Goal: Transaction & Acquisition: Subscribe to service/newsletter

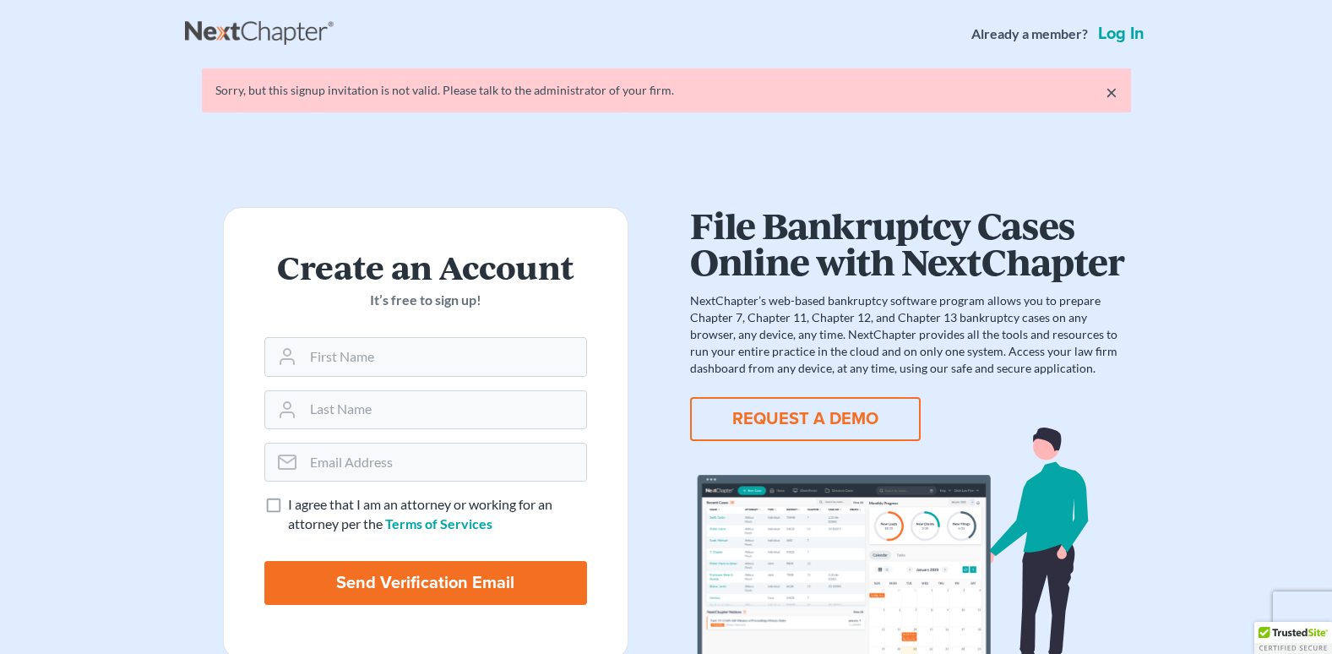
click at [1127, 34] on link "Log in" at bounding box center [1121, 33] width 53 height 17
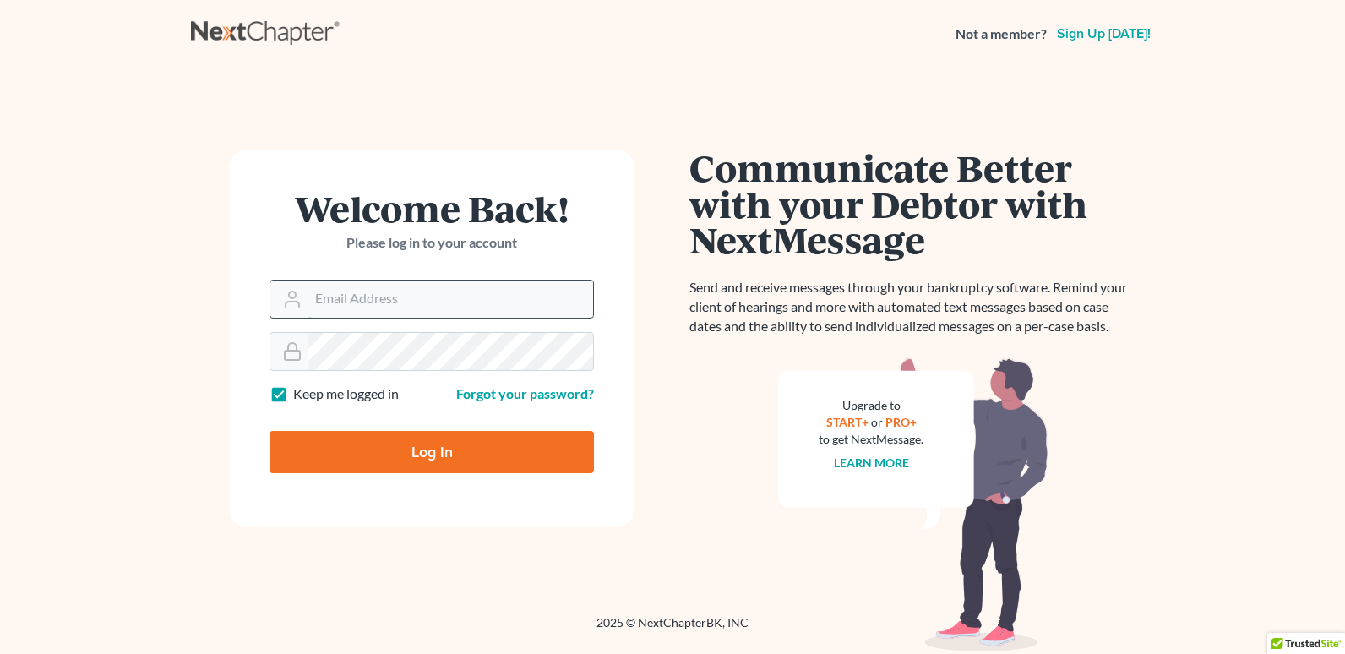
click at [501, 302] on input "Email Address" at bounding box center [450, 298] width 285 height 37
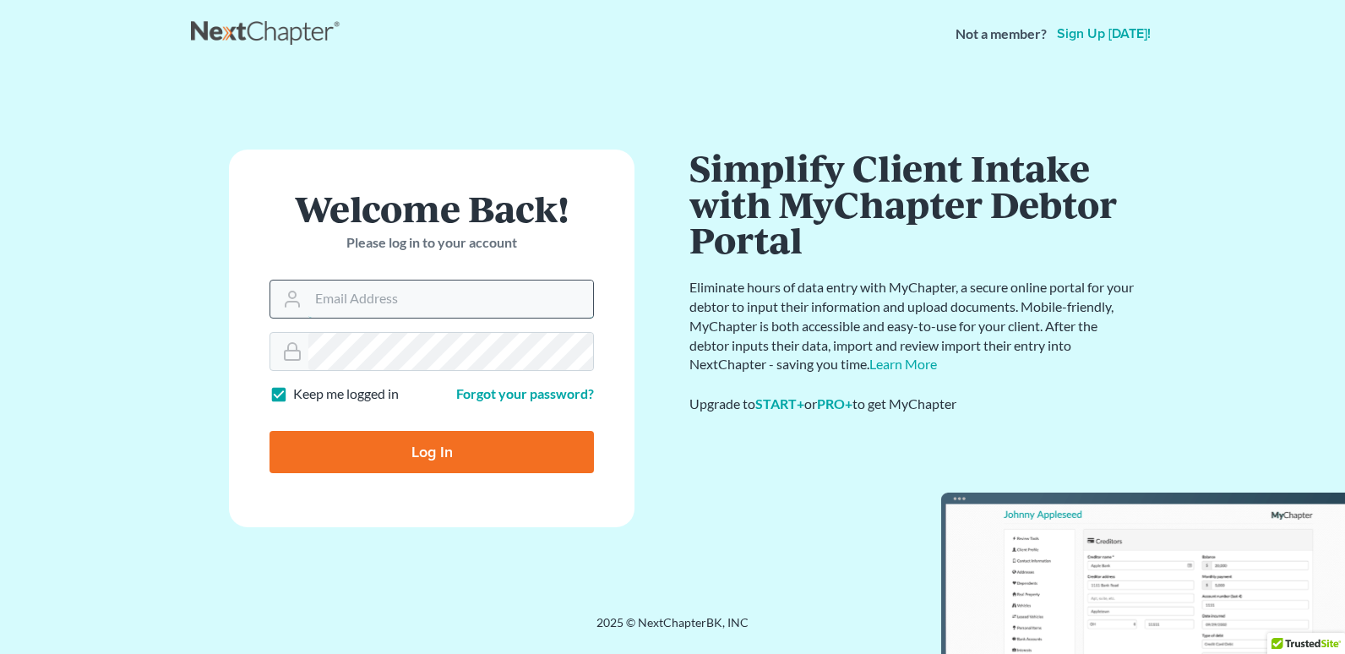
paste input "[EMAIL_ADDRESS][DOMAIN_NAME]"
type input "[EMAIL_ADDRESS][DOMAIN_NAME]"
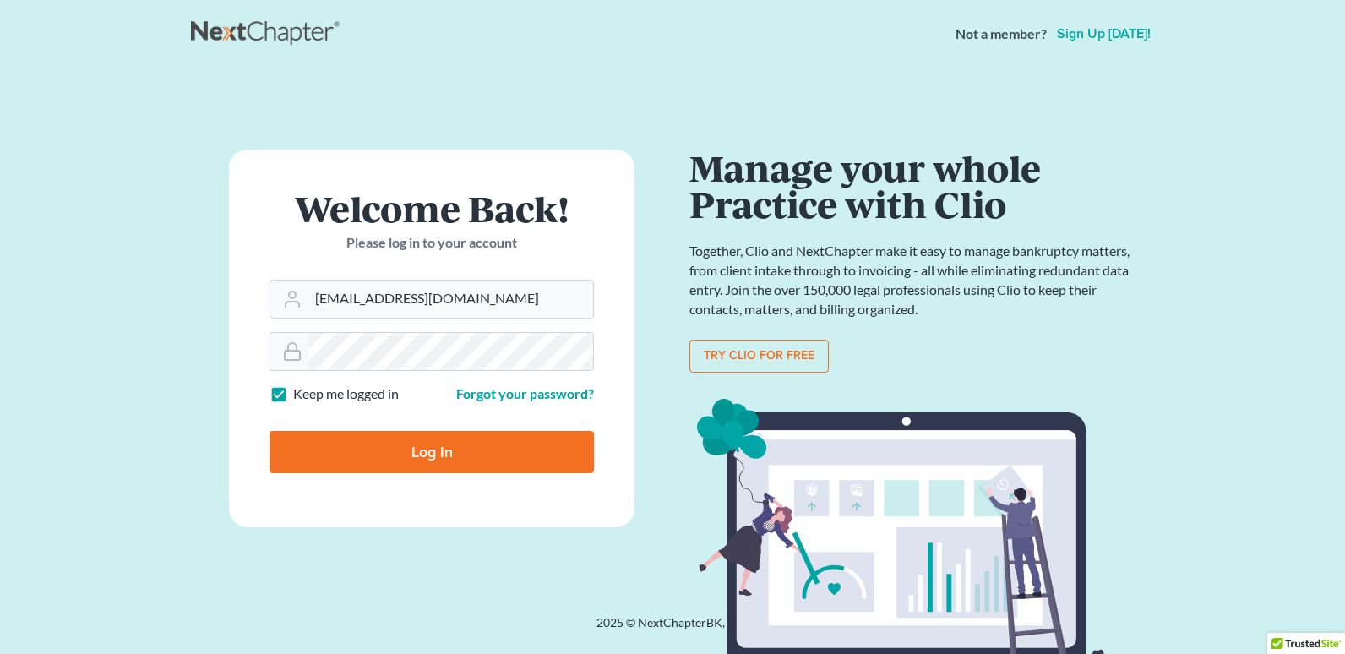
click at [383, 446] on input "Log In" at bounding box center [431, 452] width 324 height 42
type input "Thinking..."
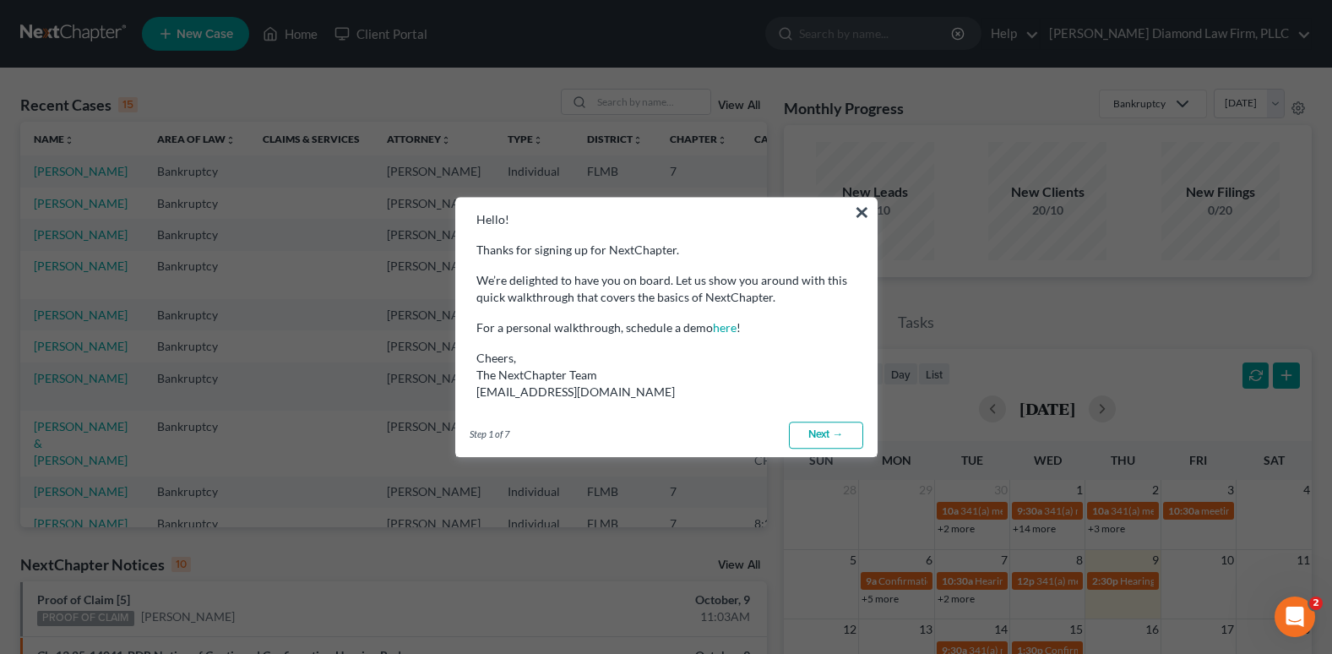
click at [865, 209] on button "×" at bounding box center [862, 211] width 16 height 27
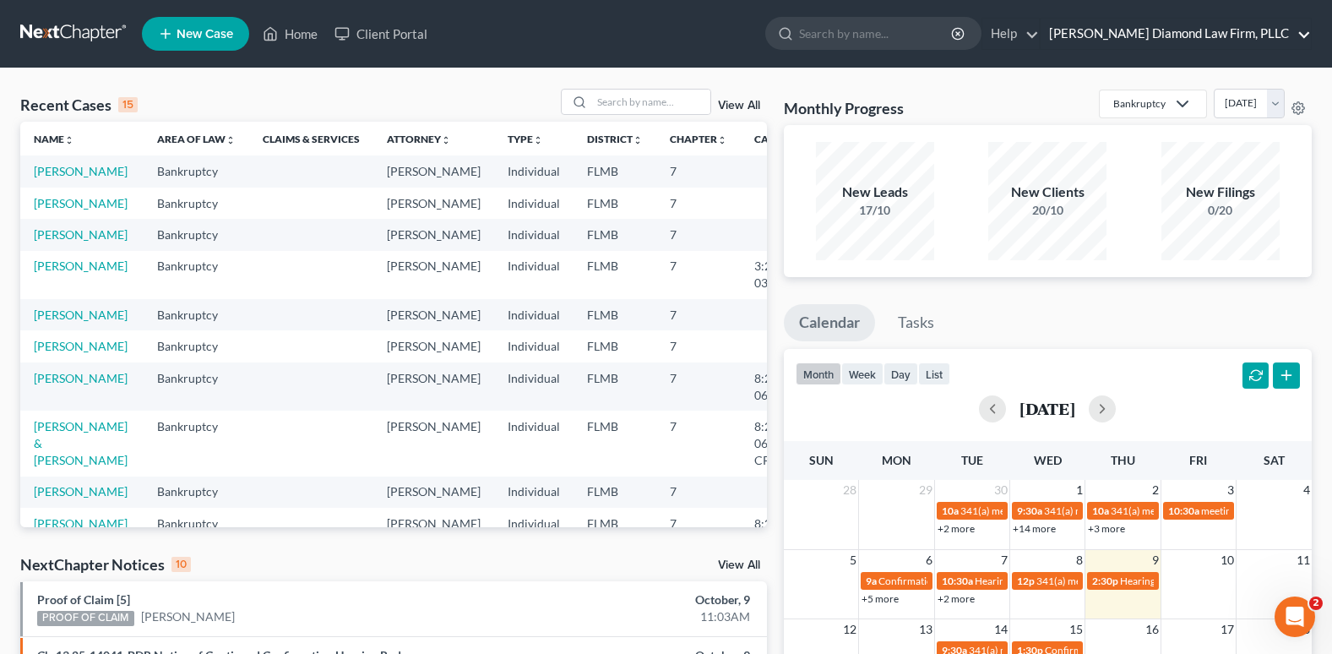
click at [1304, 32] on link "[PERSON_NAME] Diamond Law Firm, PLLC" at bounding box center [1175, 34] width 270 height 30
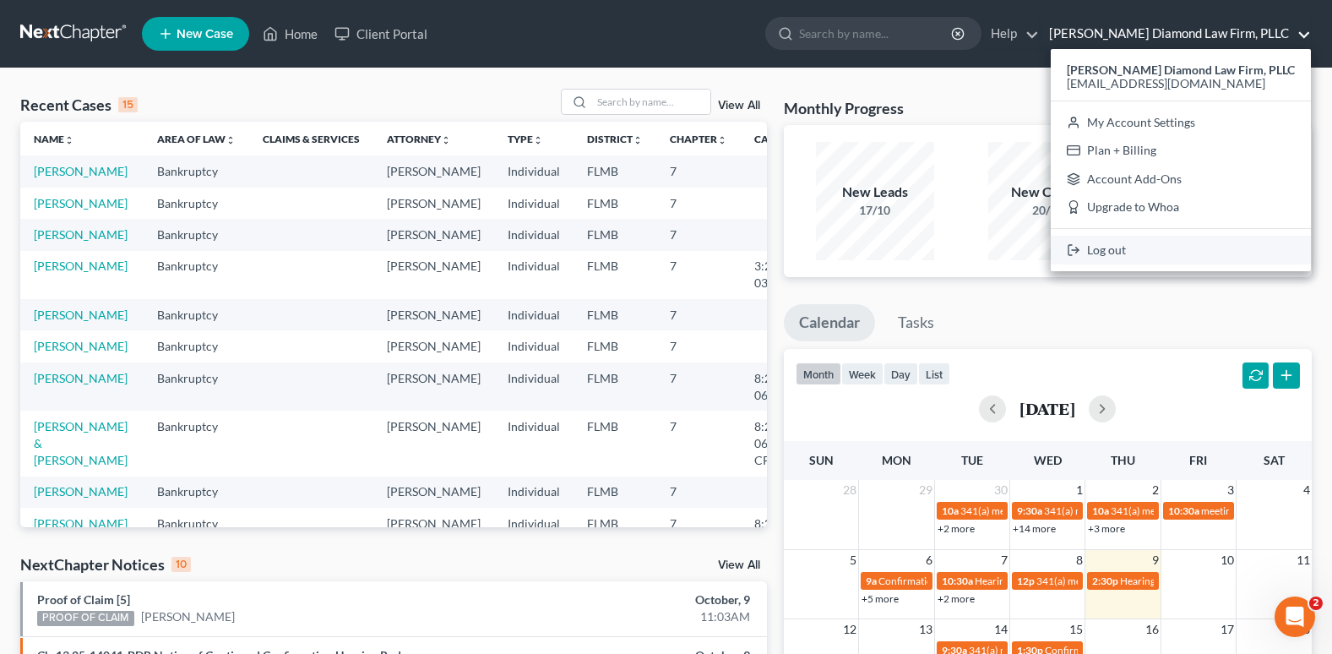
click at [1092, 249] on link "Log out" at bounding box center [1181, 250] width 260 height 29
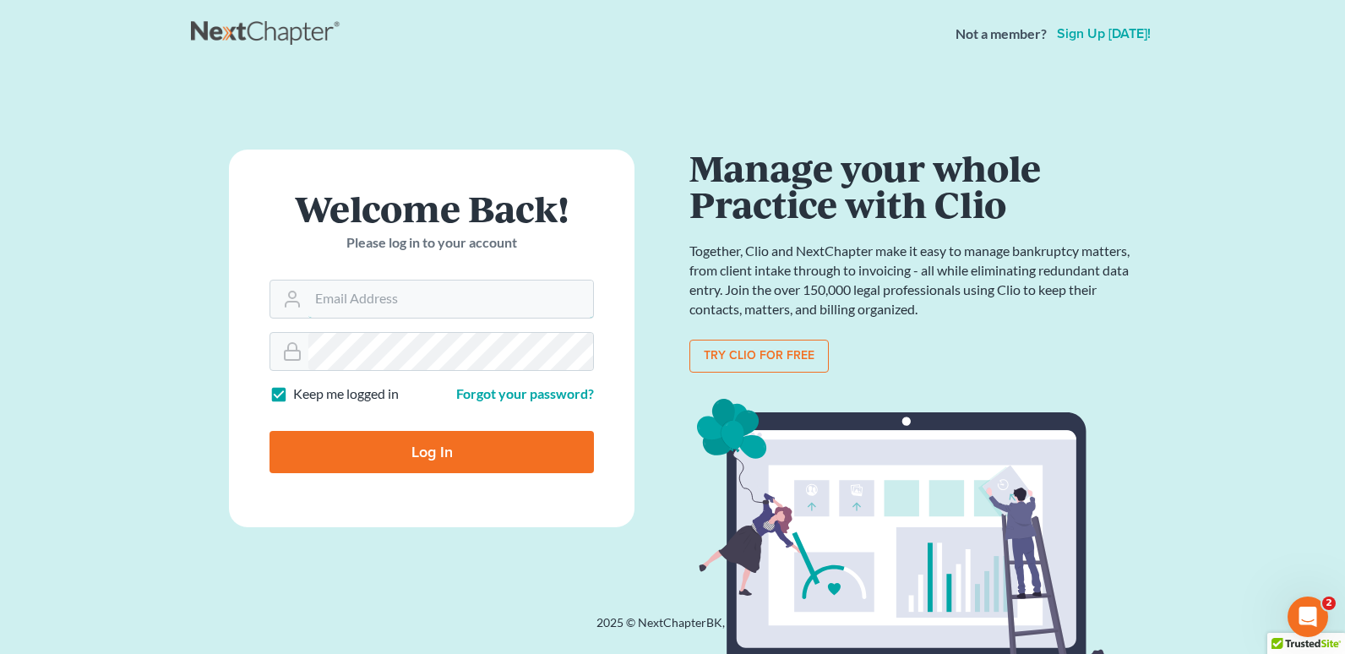
type input "bankruptcyparalegal@attorneydebtfighters.com"
click at [332, 444] on input "Log In" at bounding box center [431, 452] width 324 height 42
type input "Thinking..."
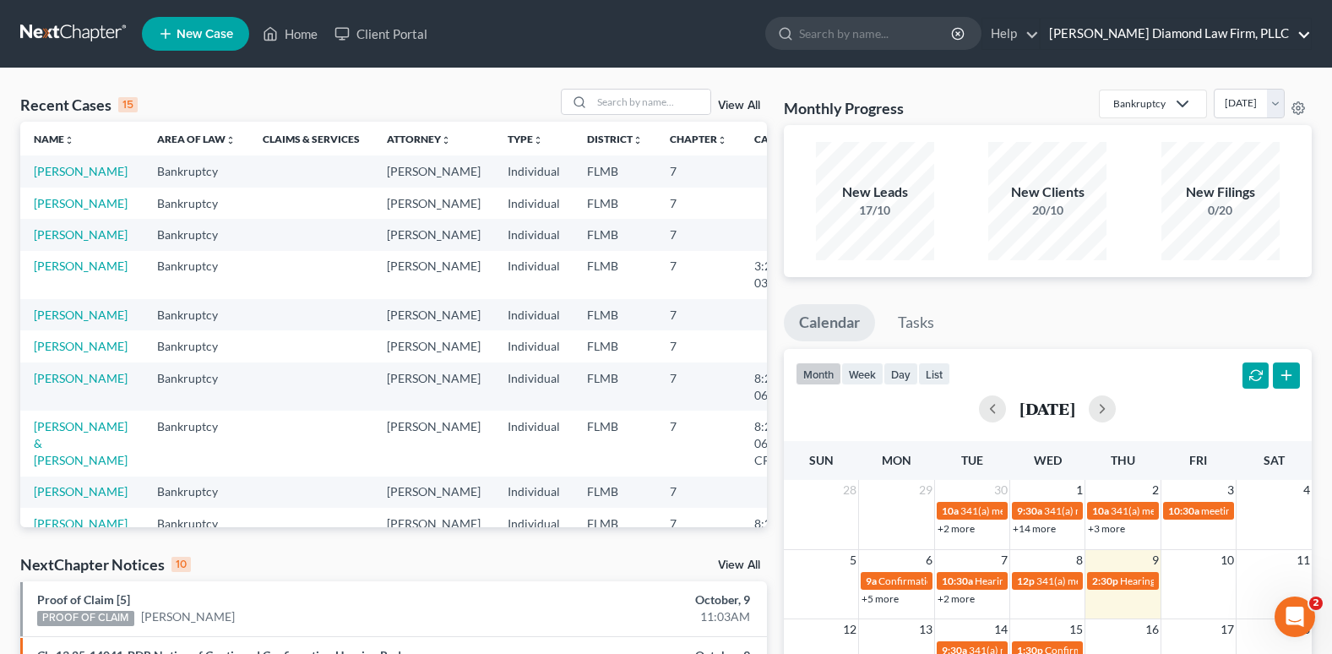
click at [1305, 41] on link "Ziegler Diamond Law Firm, PLLC" at bounding box center [1175, 34] width 270 height 30
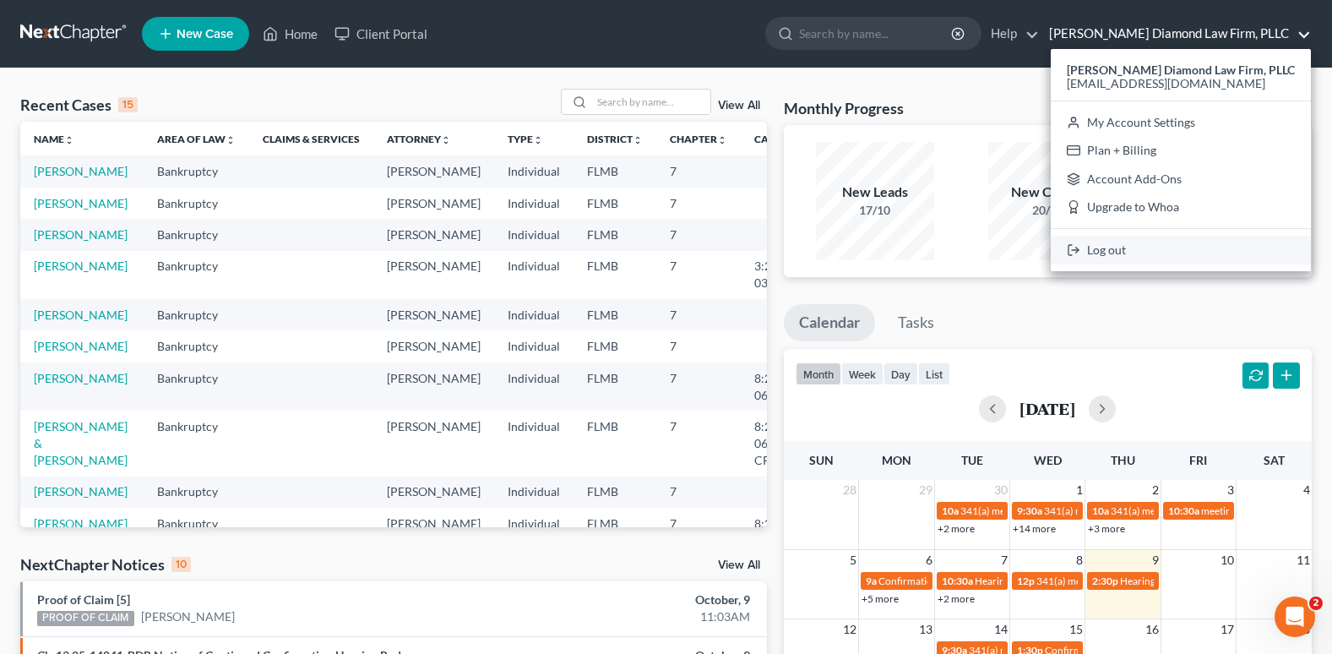
click at [1098, 253] on link "Log out" at bounding box center [1181, 250] width 260 height 29
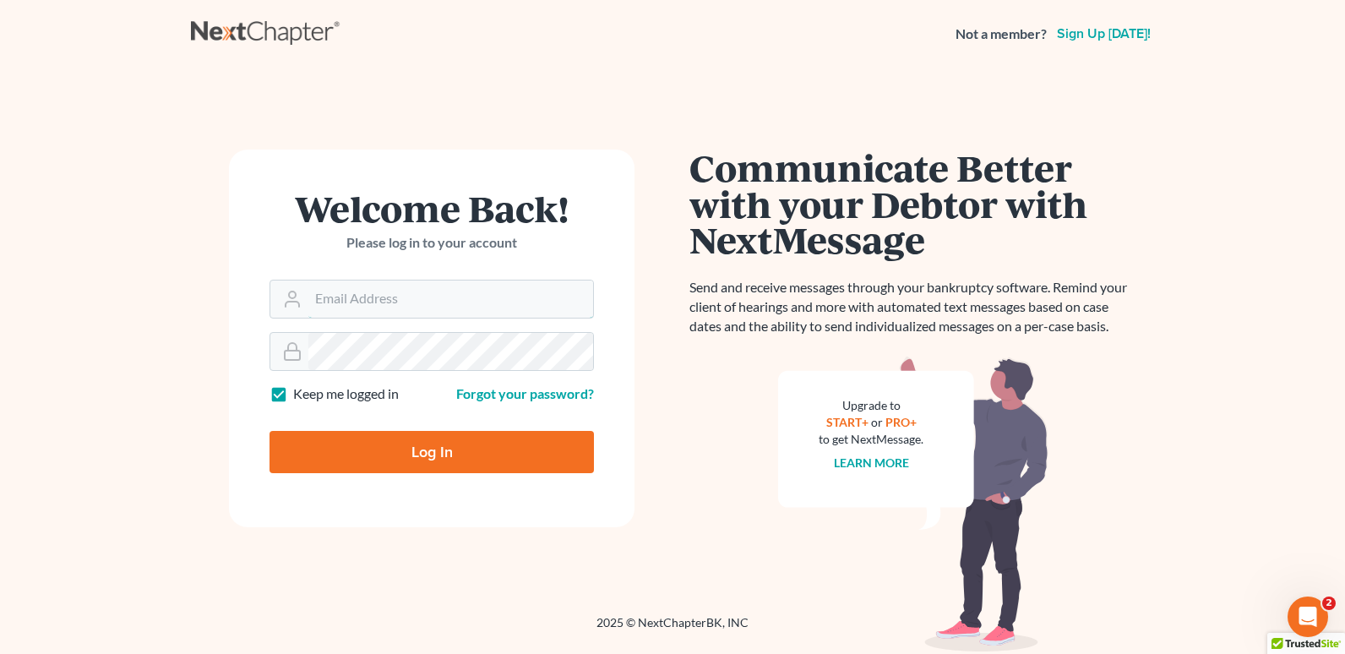
type input "[EMAIL_ADDRESS][DOMAIN_NAME]"
click at [293, 390] on label "Keep me logged in" at bounding box center [346, 393] width 106 height 19
click at [300, 390] on input "Keep me logged in" at bounding box center [305, 389] width 11 height 11
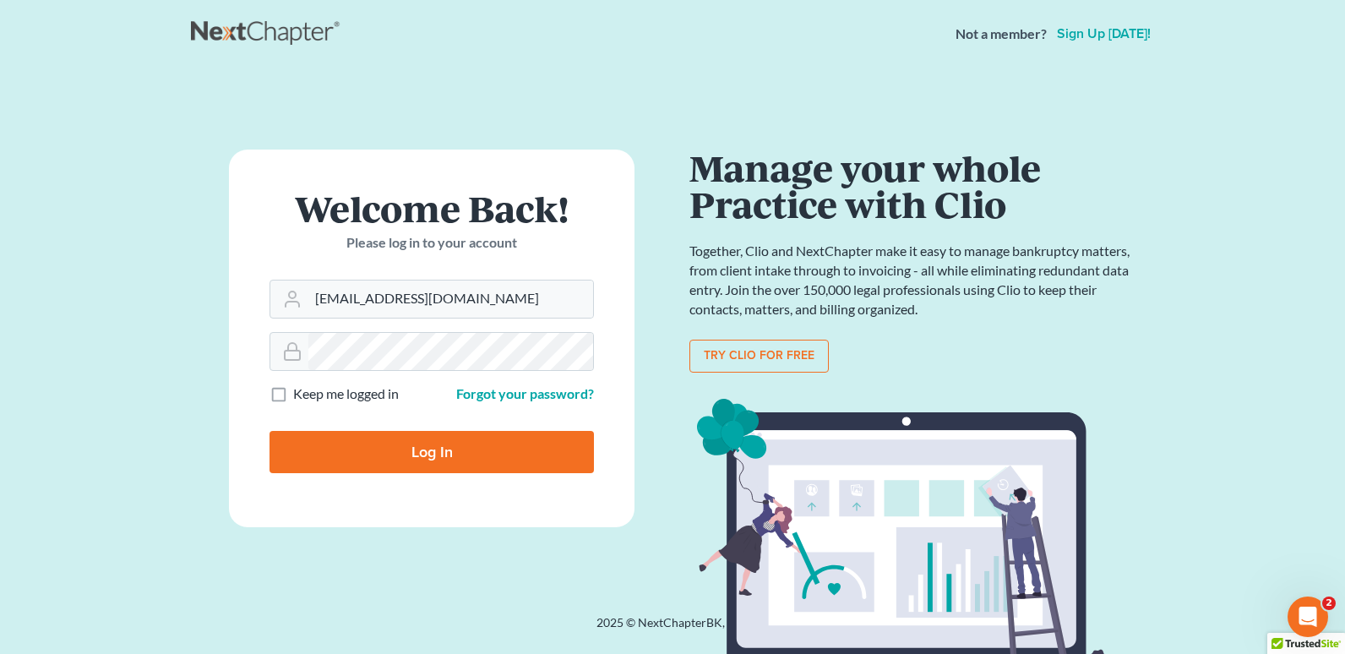
click at [293, 393] on label "Keep me logged in" at bounding box center [346, 393] width 106 height 19
click at [300, 393] on input "Keep me logged in" at bounding box center [305, 389] width 11 height 11
checkbox input "true"
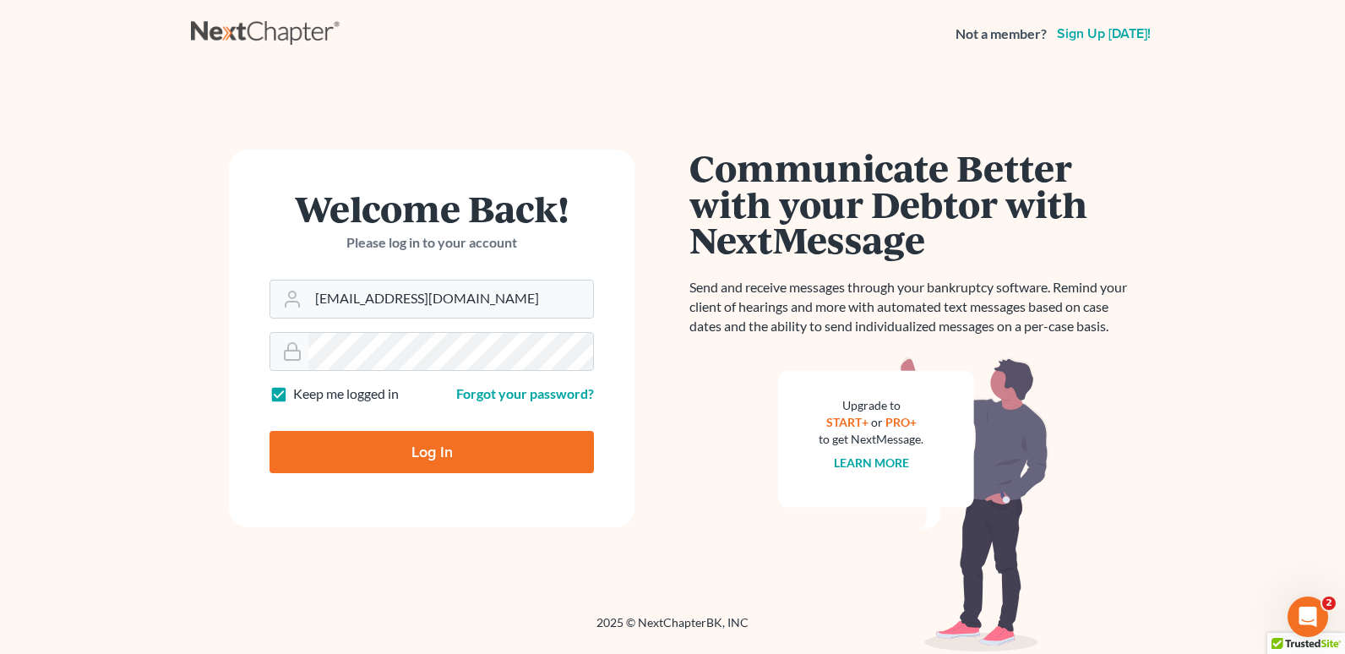
click at [504, 450] on input "Log In" at bounding box center [431, 452] width 324 height 42
type input "Thinking..."
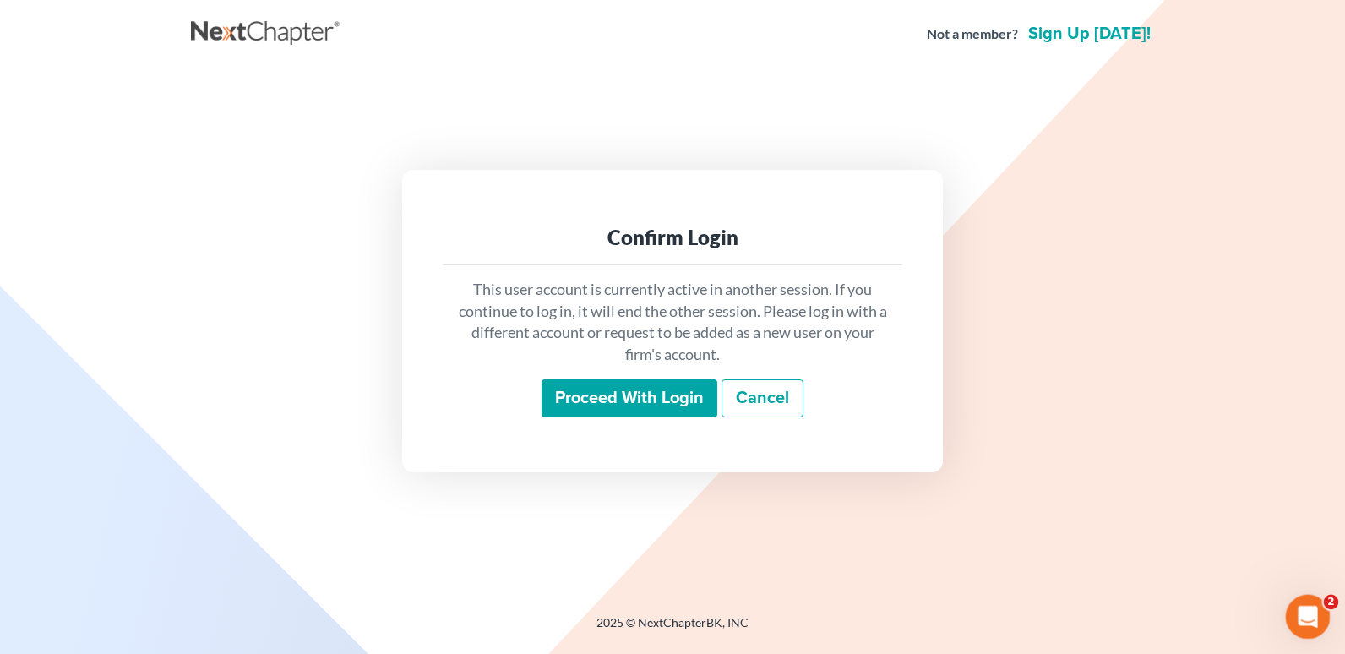
click at [1309, 619] on icon "Open Intercom Messenger" at bounding box center [1305, 614] width 28 height 28
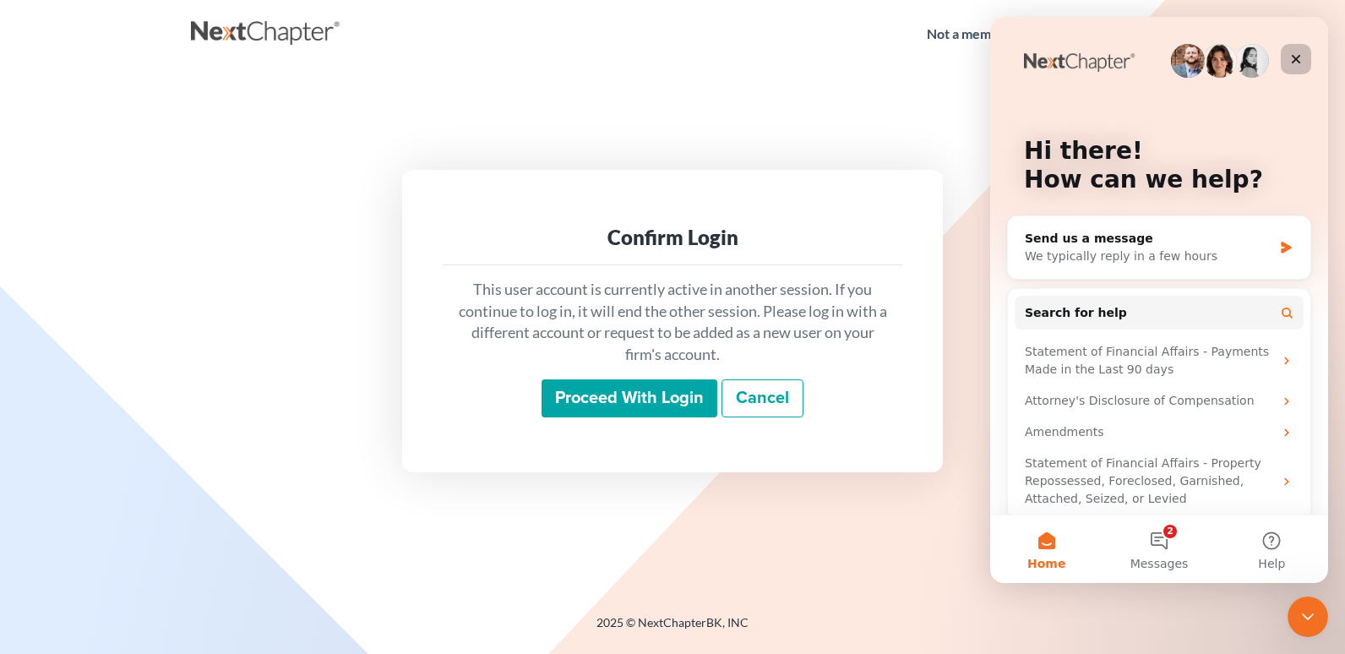
click at [1290, 61] on icon "Close" at bounding box center [1296, 59] width 14 height 14
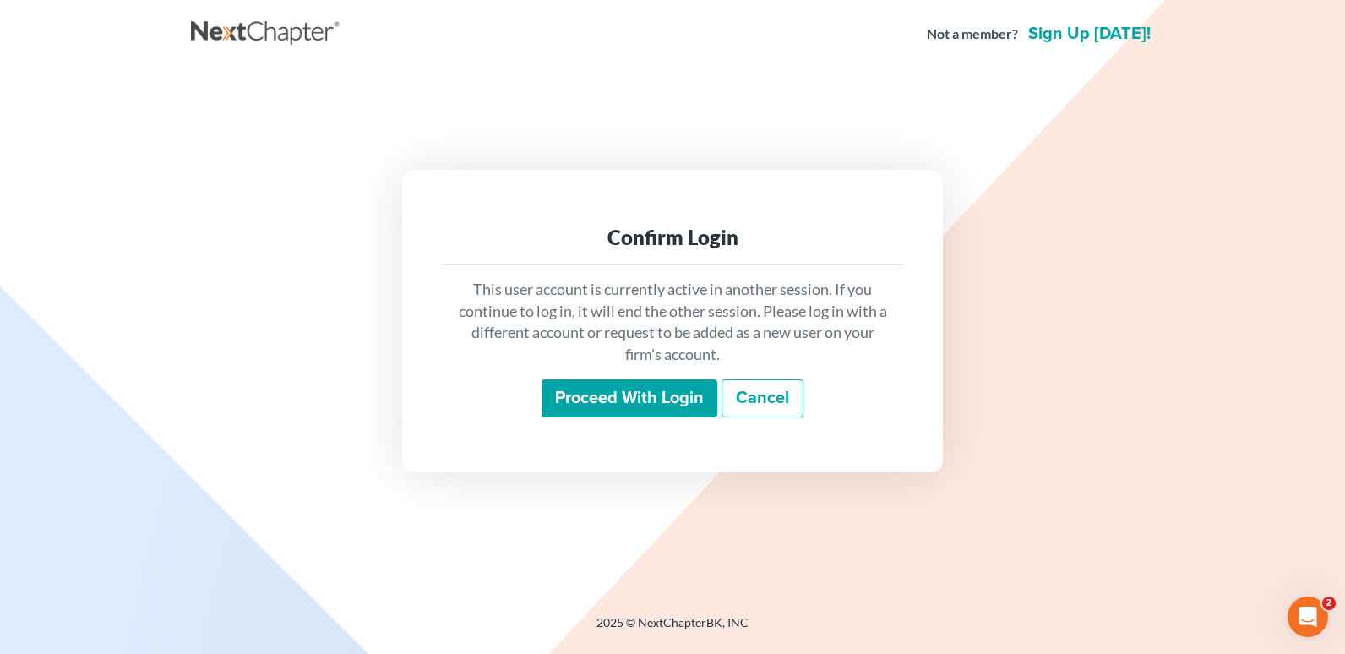
click at [1096, 36] on link "Sign up today!" at bounding box center [1088, 33] width 129 height 17
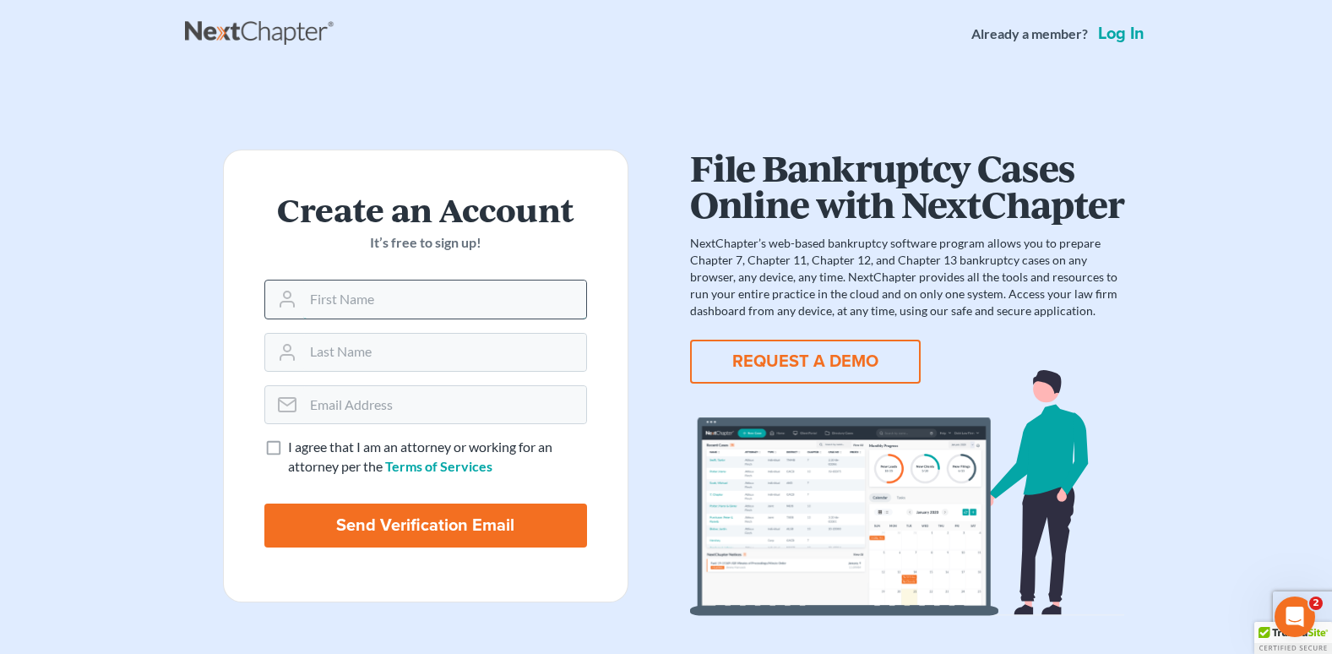
click at [482, 300] on input "text" at bounding box center [444, 298] width 283 height 37
type input "[PERSON_NAME]"
click at [321, 407] on input "email" at bounding box center [444, 404] width 283 height 37
paste input "[EMAIL_ADDRESS][DOMAIN_NAME]"
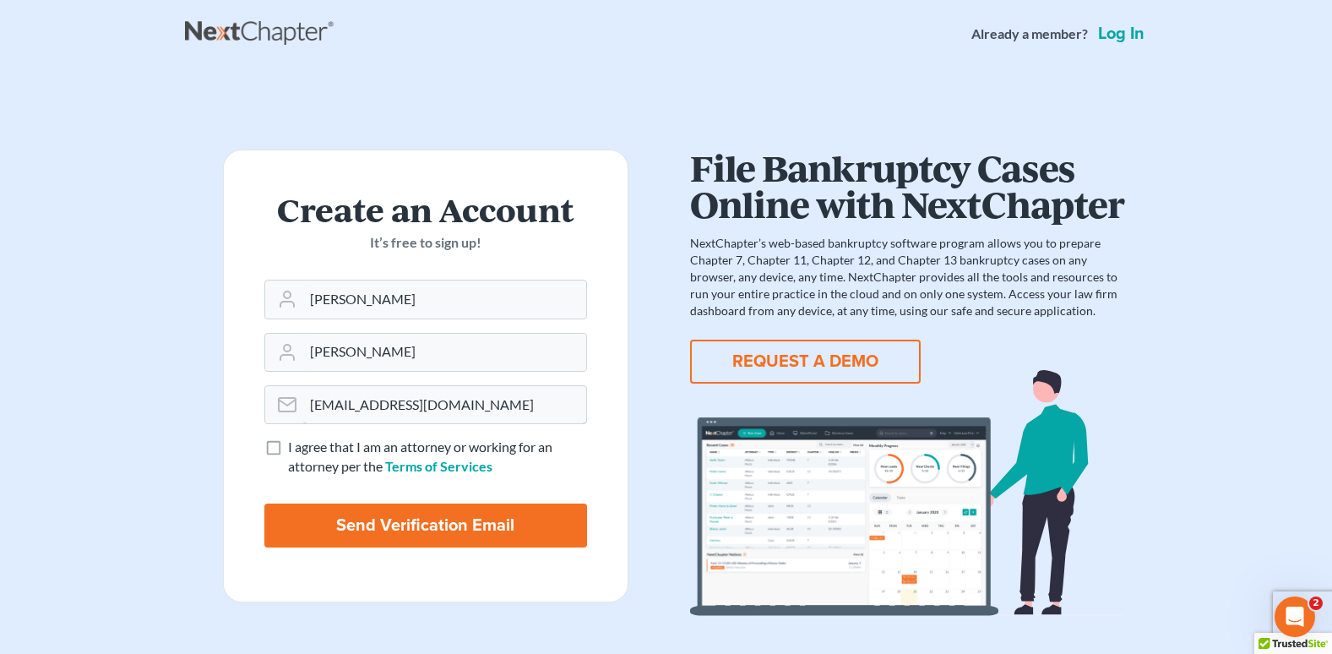
scroll to position [0, 22]
type input "[EMAIL_ADDRESS][DOMAIN_NAME]"
click at [288, 448] on label "I agree that I am an attorney or working for an attorney per the Terms of Servi…" at bounding box center [437, 456] width 299 height 39
click at [295, 448] on input "I agree that I am an attorney or working for an attorney per the Terms of Servi…" at bounding box center [300, 442] width 11 height 11
checkbox input "true"
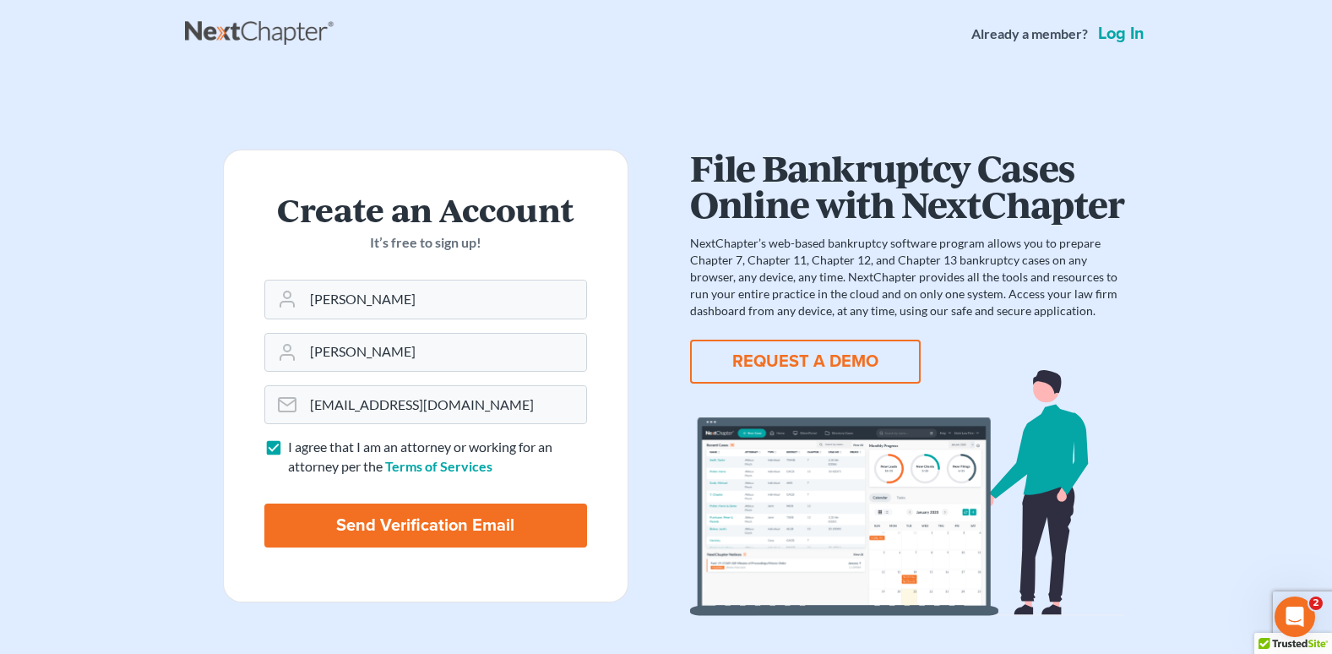
scroll to position [0, 0]
click at [476, 524] on input "Send Verification Email" at bounding box center [425, 525] width 323 height 44
type input "Thinking..."
